Goal: Task Accomplishment & Management: Use online tool/utility

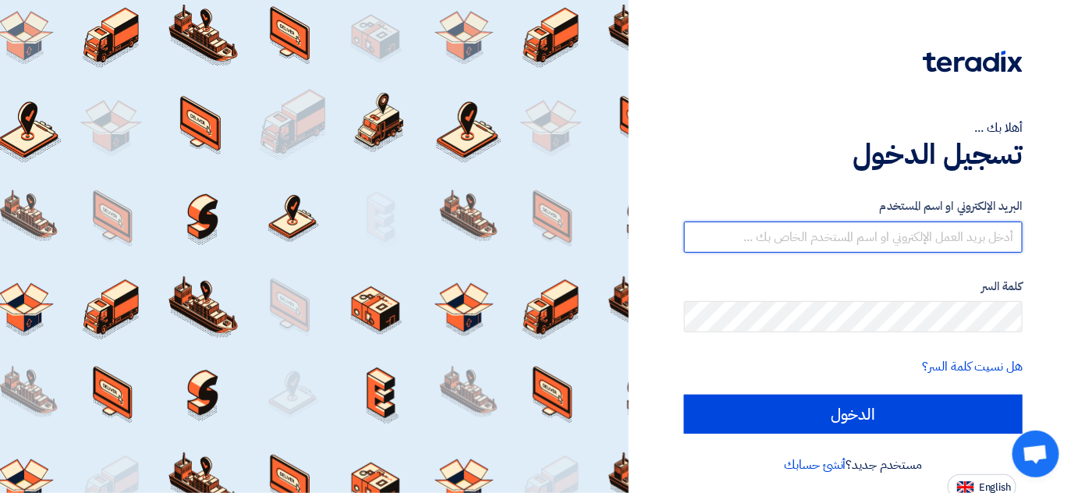
type input "[EMAIL_ADDRESS][DOMAIN_NAME]"
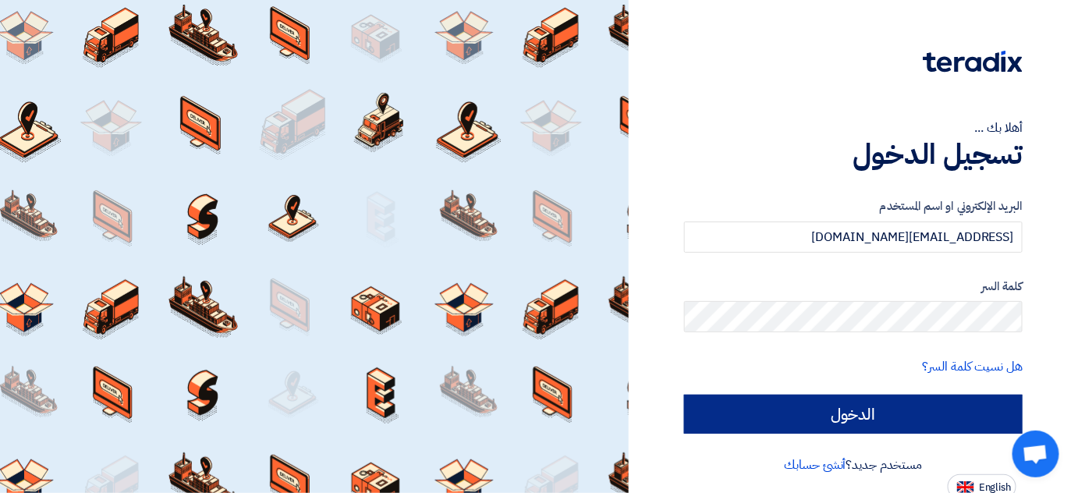
click at [809, 395] on form "البريد الإلكتروني او اسم [PERSON_NAME] [PERSON_NAME][EMAIL_ADDRESS][DOMAIN_NAME…" at bounding box center [853, 315] width 338 height 236
click at [806, 396] on input "الدخول" at bounding box center [853, 414] width 338 height 39
